Goal: Task Accomplishment & Management: Use online tool/utility

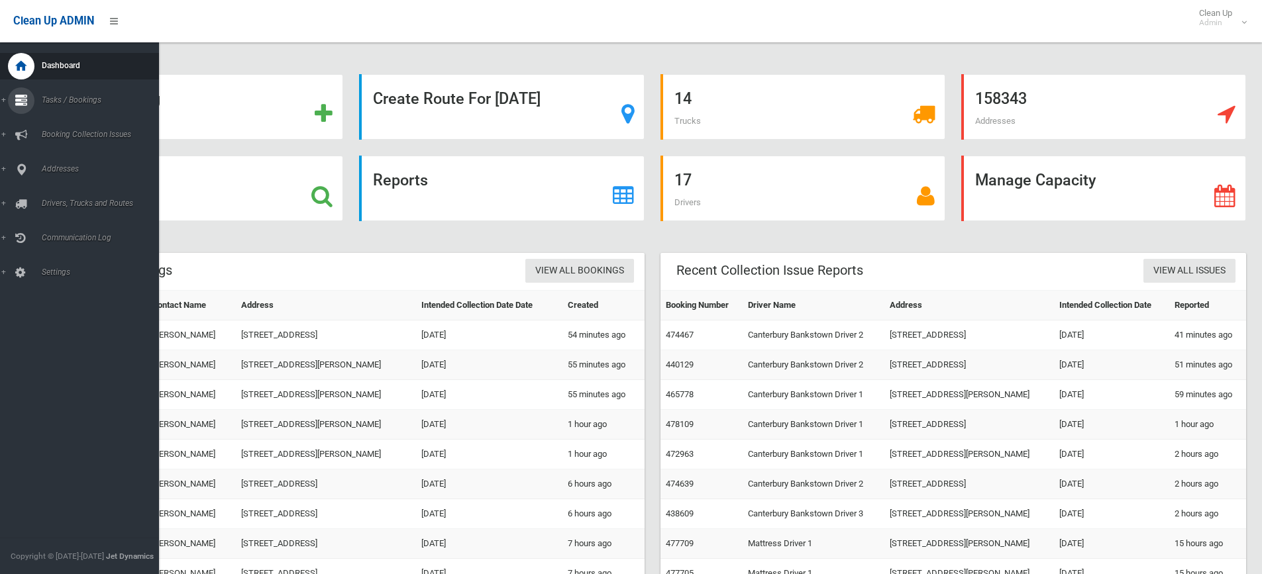
click at [3, 98] on link "Tasks / Bookings" at bounding box center [84, 100] width 169 height 26
click at [47, 198] on span "Search" at bounding box center [98, 197] width 120 height 9
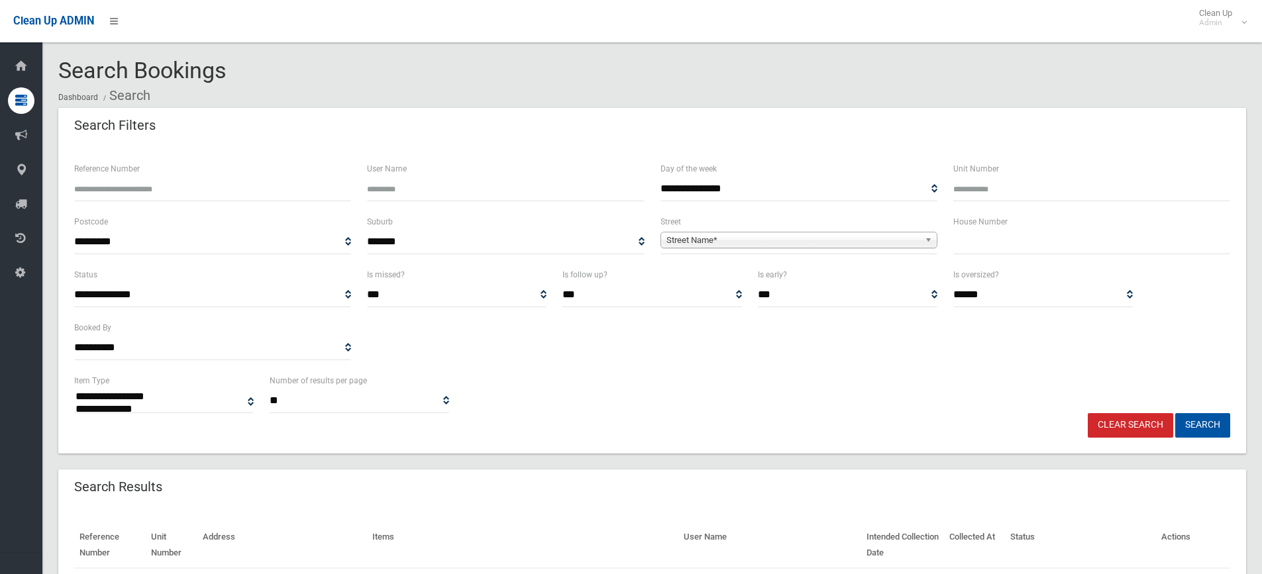
select select
drag, startPoint x: 979, startPoint y: 242, endPoint x: 985, endPoint y: 236, distance: 8.9
click at [980, 242] on input "text" at bounding box center [1091, 242] width 277 height 25
type input "*"
click at [761, 244] on span "Street Name*" at bounding box center [792, 241] width 253 height 16
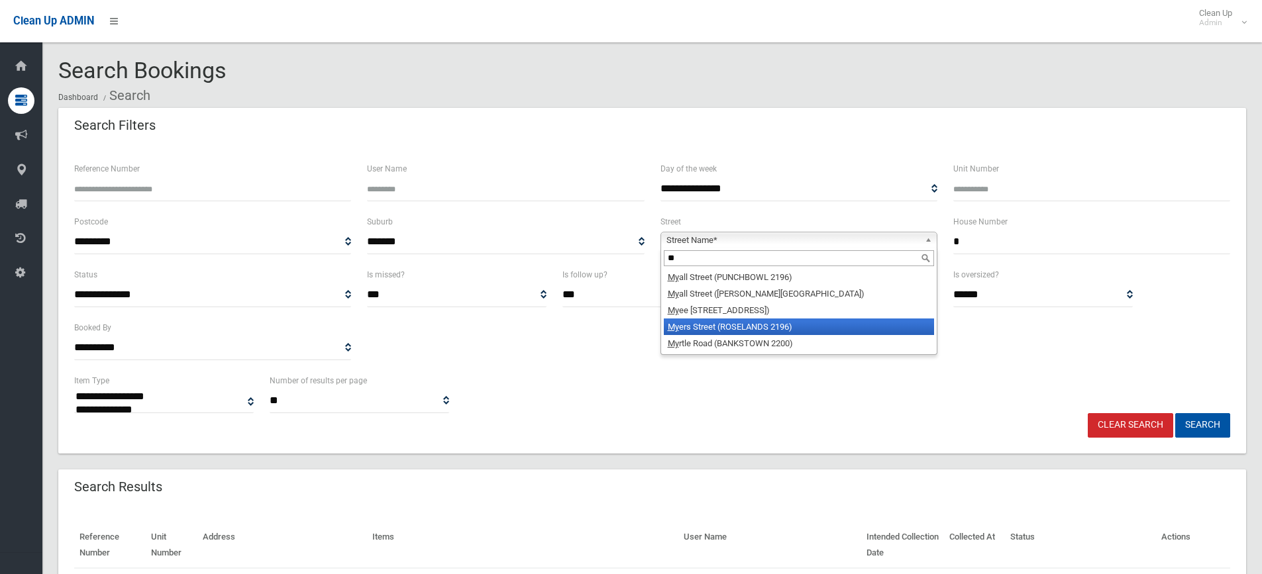
type input "**"
click at [731, 329] on li "My ers Street (ROSELANDS 2196)" at bounding box center [799, 327] width 270 height 17
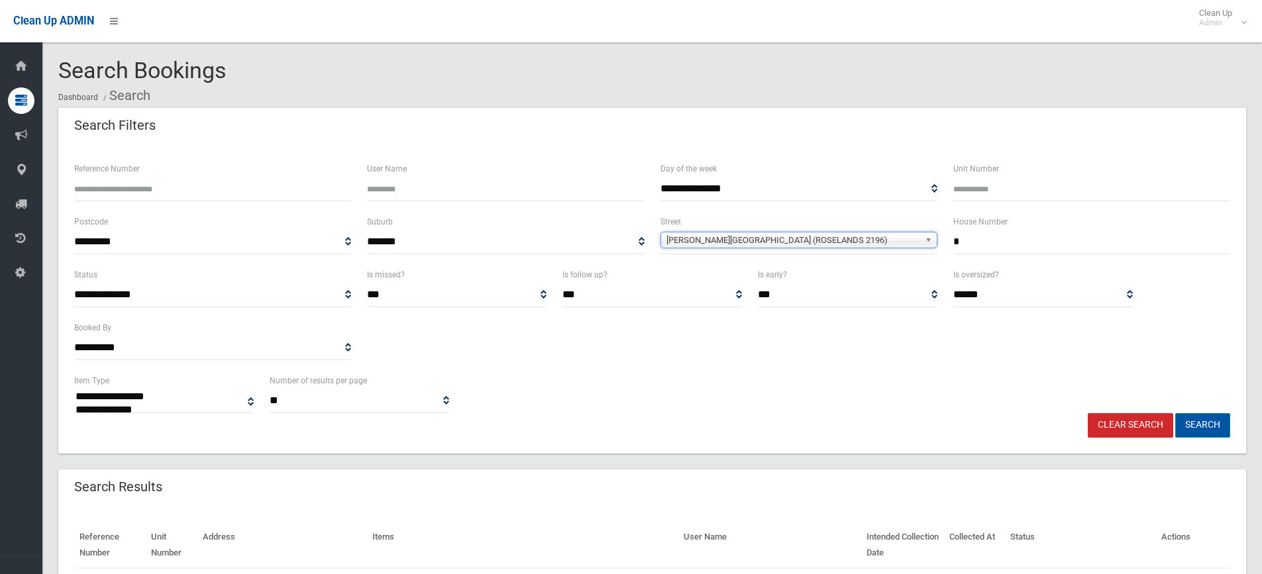
click at [1200, 422] on button "Search" at bounding box center [1202, 425] width 55 height 25
select select
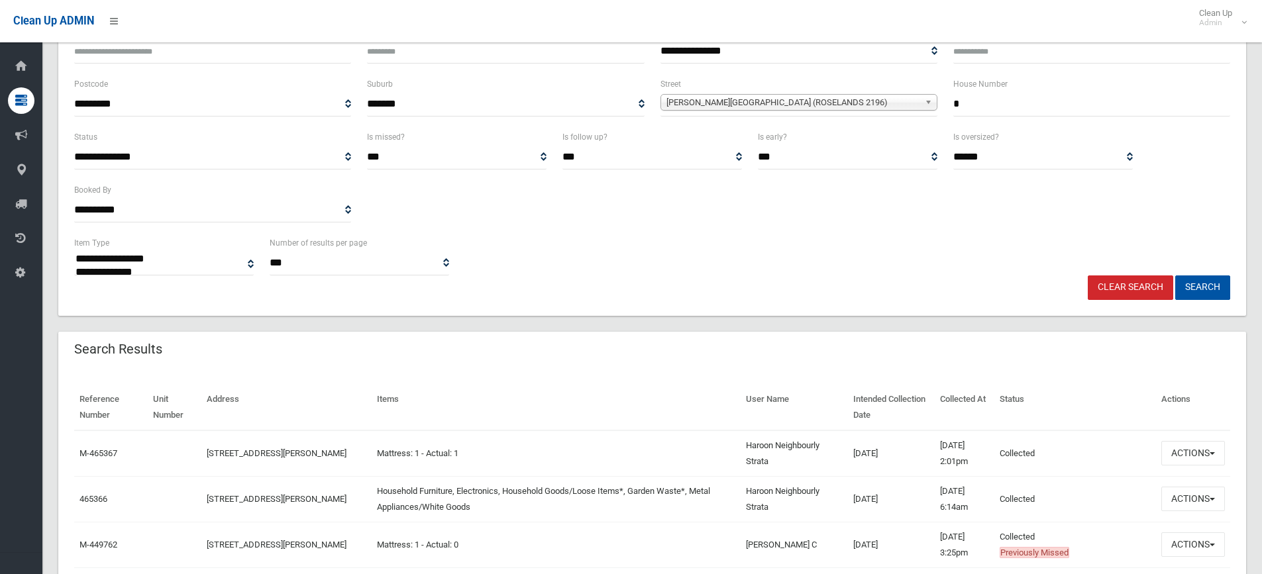
scroll to position [132, 0]
